Goal: Check status: Check status

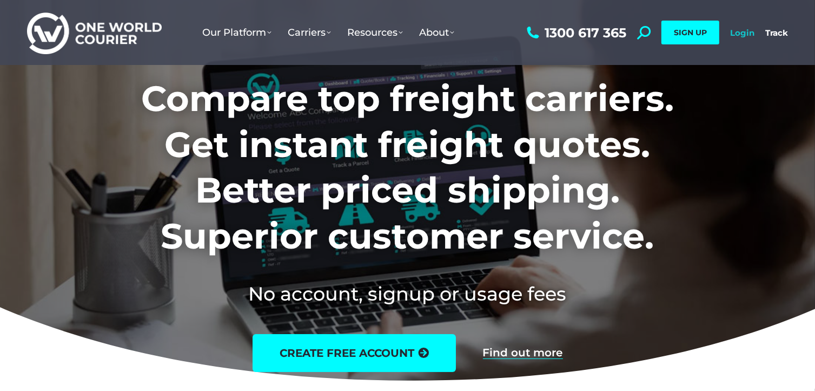
click at [743, 33] on link "Login" at bounding box center [742, 33] width 24 height 10
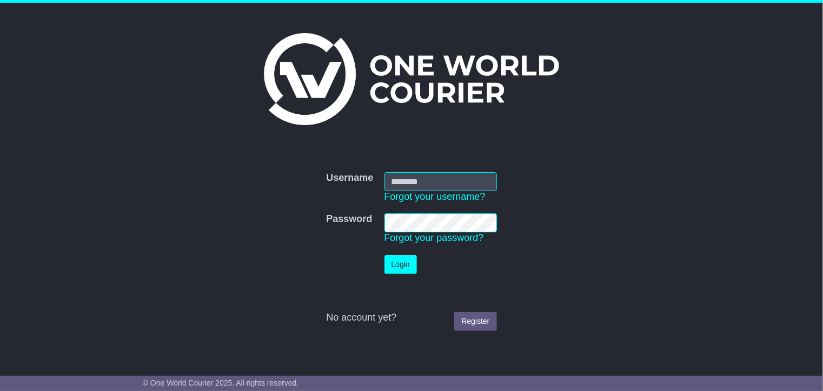
type input "**********"
click at [398, 267] on button "Login" at bounding box center [401, 264] width 32 height 19
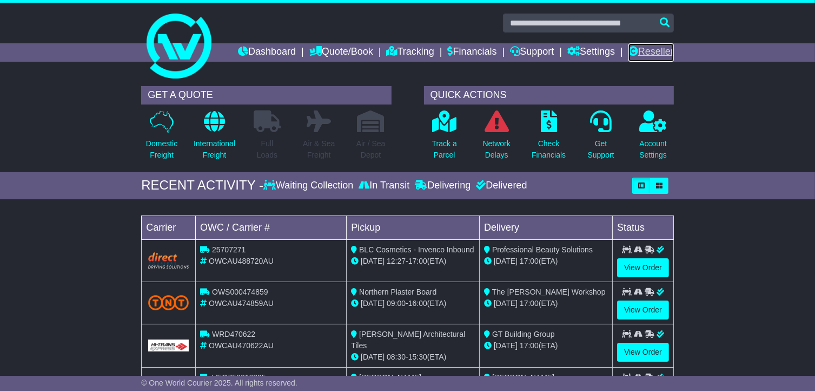
click at [645, 46] on link "Reseller" at bounding box center [651, 52] width 45 height 18
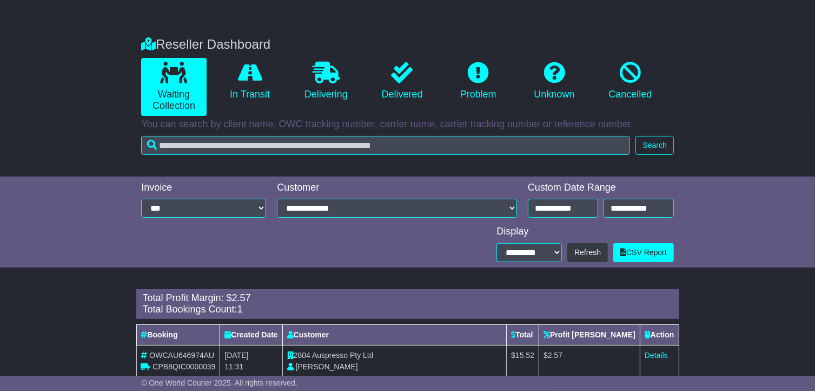
scroll to position [187, 0]
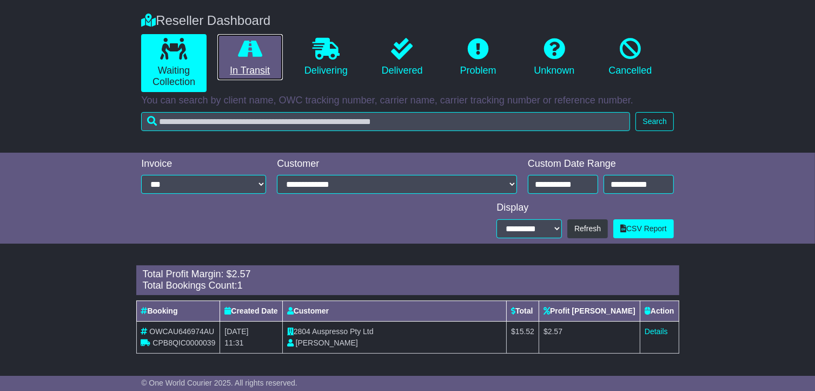
click at [250, 76] on link "In Transit" at bounding box center [249, 57] width 65 height 47
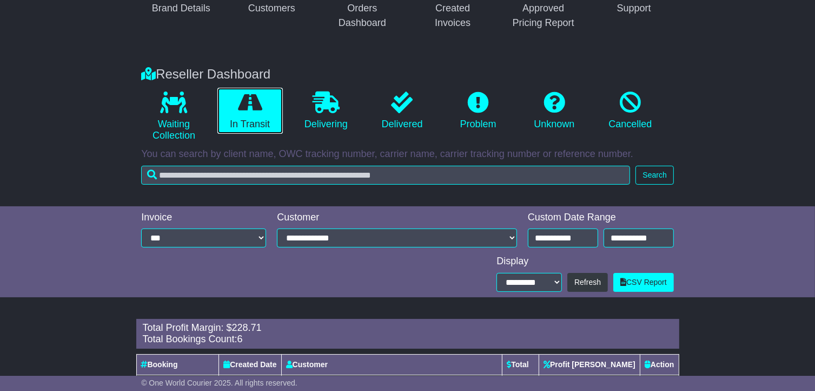
scroll to position [133, 0]
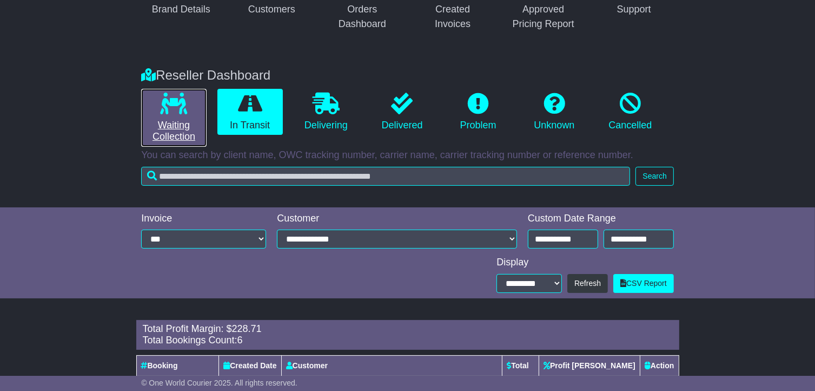
click at [154, 128] on link "Waiting Collection" at bounding box center [173, 118] width 65 height 58
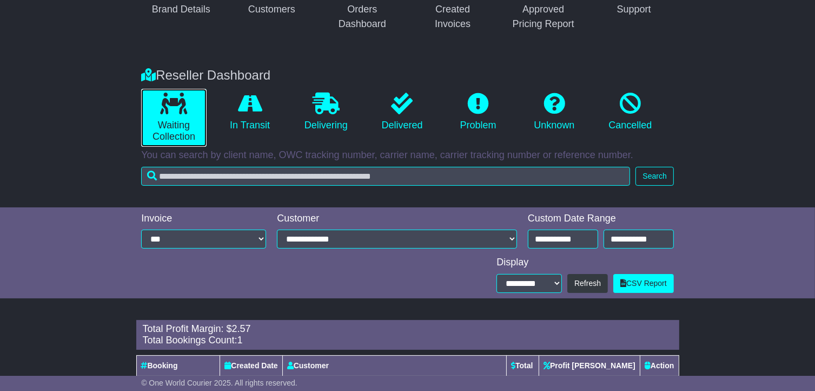
scroll to position [187, 0]
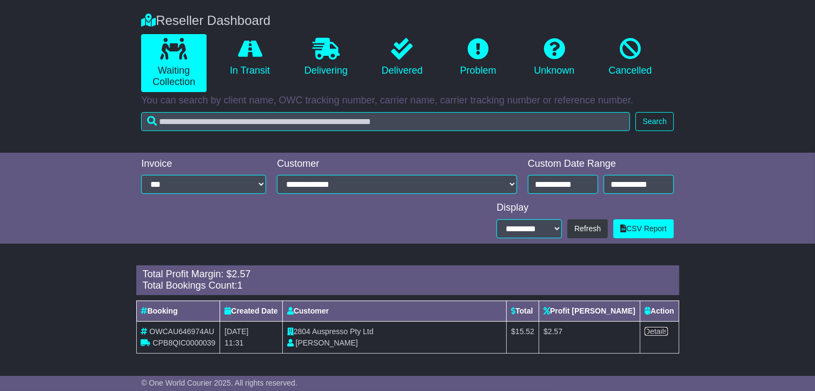
click at [657, 331] on link "Details" at bounding box center [656, 331] width 23 height 9
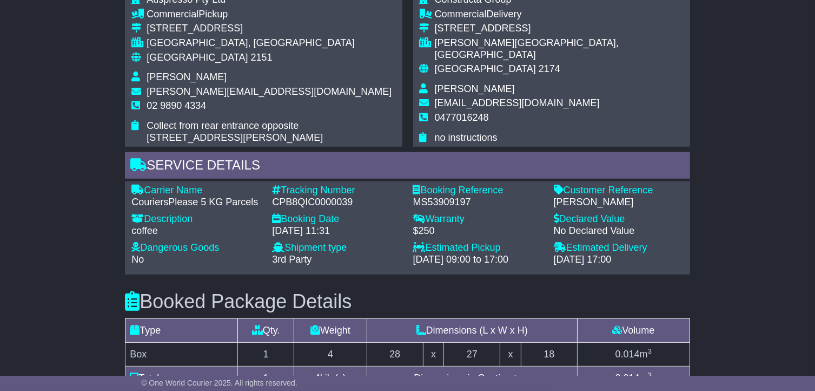
scroll to position [624, 0]
